Goal: Task Accomplishment & Management: Manage account settings

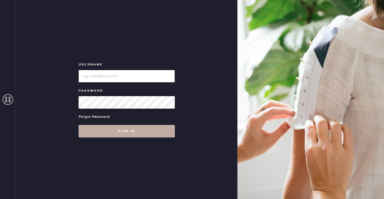
type input "reformationsoho"
click at [151, 133] on button "Sign in" at bounding box center [126, 131] width 96 height 13
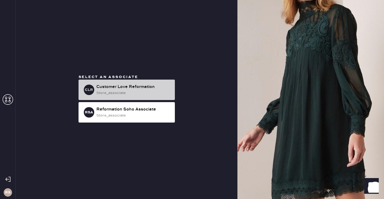
click at [160, 85] on div "Customer Love Reformation" at bounding box center [133, 87] width 74 height 6
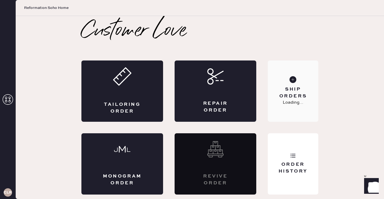
click at [280, 102] on div "Ship Orders Loading..." at bounding box center [293, 90] width 50 height 61
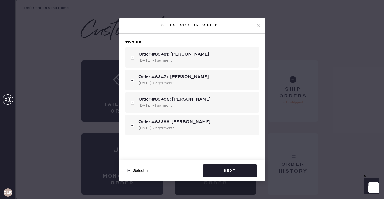
click at [257, 24] on icon at bounding box center [258, 25] width 5 height 5
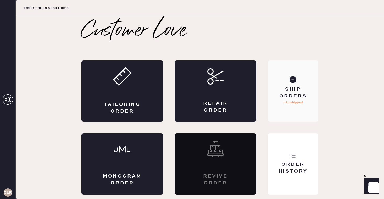
click at [287, 95] on div "Ship Orders" at bounding box center [293, 92] width 42 height 13
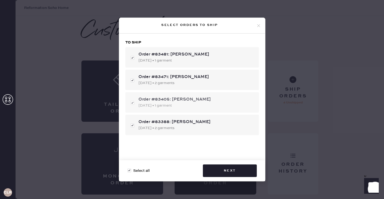
scroll to position [10, 0]
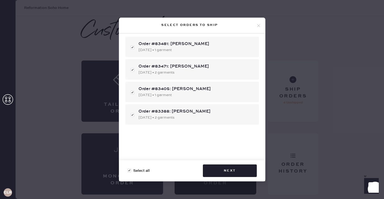
click at [262, 25] on div "Select orders to ship" at bounding box center [192, 26] width 146 height 16
click at [258, 21] on div "Select orders to ship" at bounding box center [192, 26] width 146 height 16
click at [257, 27] on use at bounding box center [258, 25] width 3 height 3
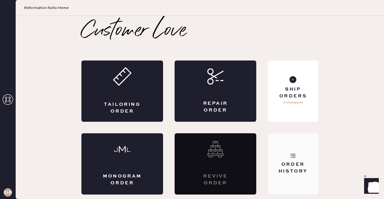
click at [288, 152] on div "Order History" at bounding box center [293, 163] width 50 height 61
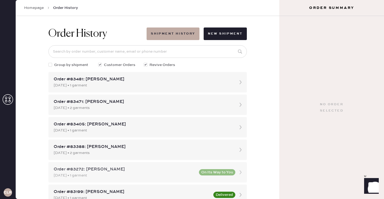
click at [220, 176] on div "Order #83272: [PERSON_NAME] [DATE] • 1 garment On Its Way to You" at bounding box center [147, 172] width 198 height 20
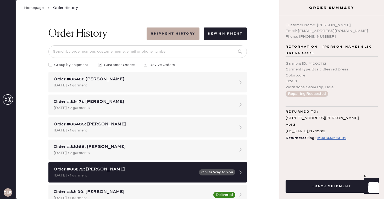
click at [345, 76] on div "Color : core" at bounding box center [331, 75] width 92 height 6
drag, startPoint x: 347, startPoint y: 139, endPoint x: 350, endPoint y: 129, distance: 10.4
click at [326, 137] on div "394044396039" at bounding box center [332, 138] width 30 height 6
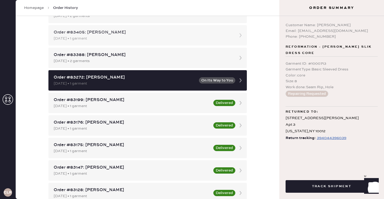
scroll to position [95, 0]
